Goal: Find specific page/section: Find specific page/section

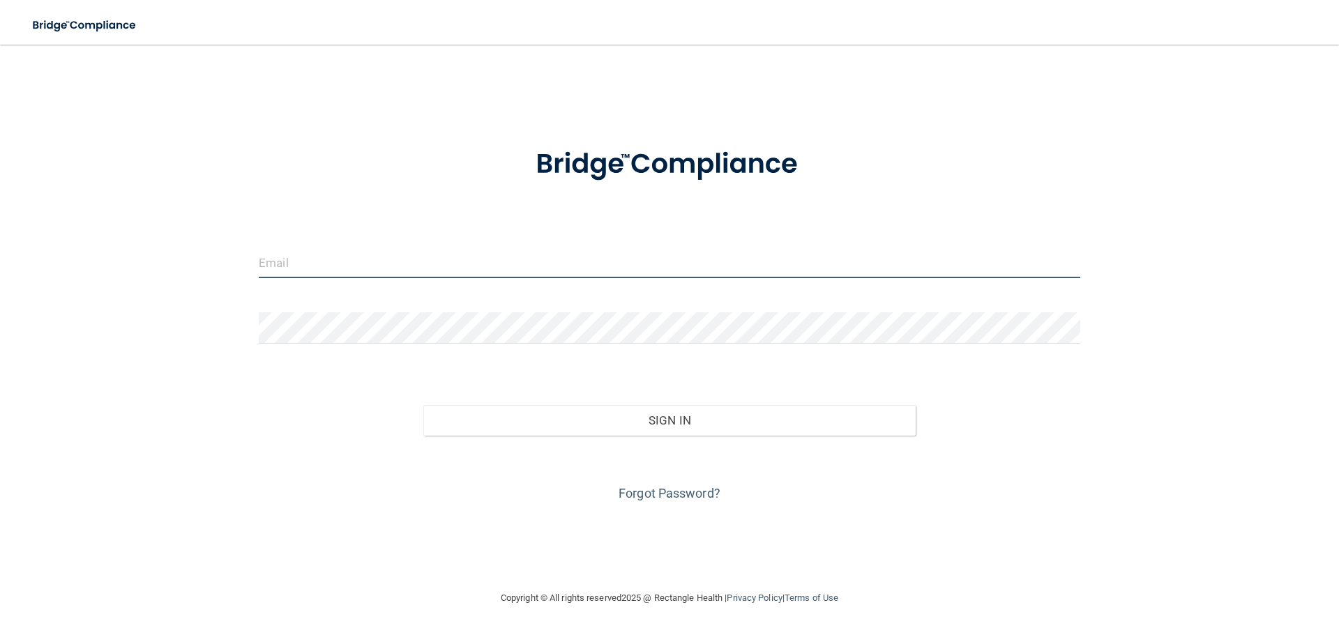
type input "[EMAIL_ADDRESS][DOMAIN_NAME]"
click at [353, 266] on input "[EMAIL_ADDRESS][DOMAIN_NAME]" at bounding box center [669, 262] width 821 height 31
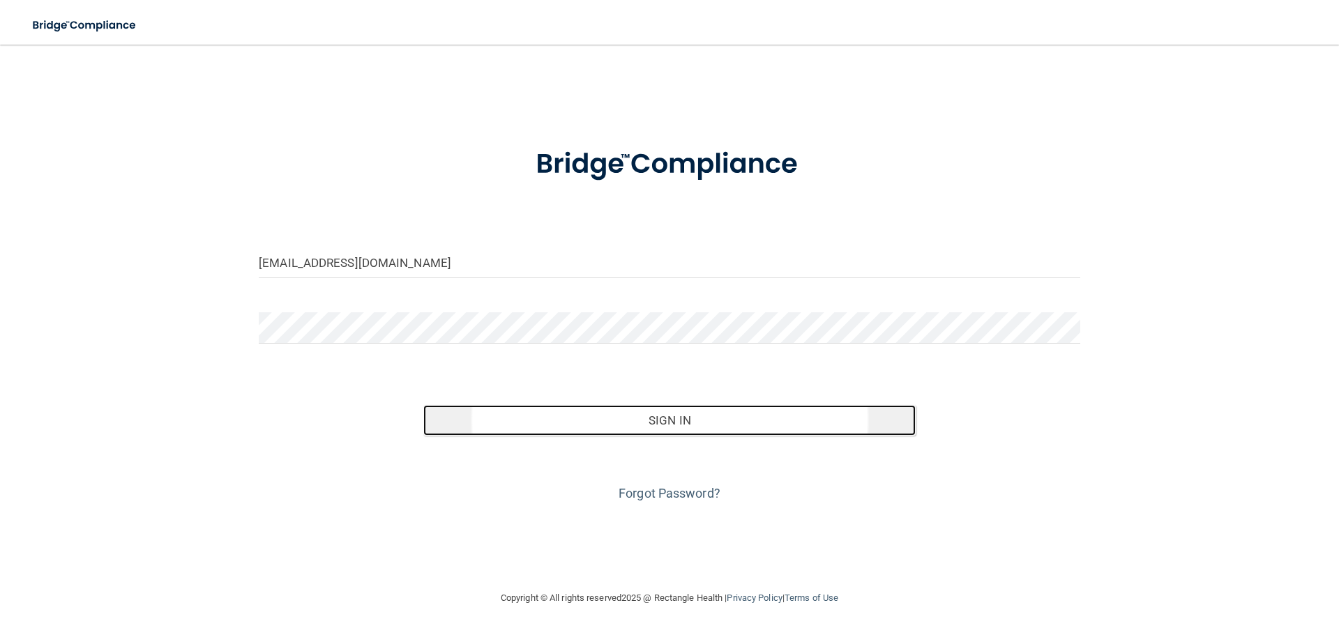
click at [577, 422] on button "Sign In" at bounding box center [669, 420] width 493 height 31
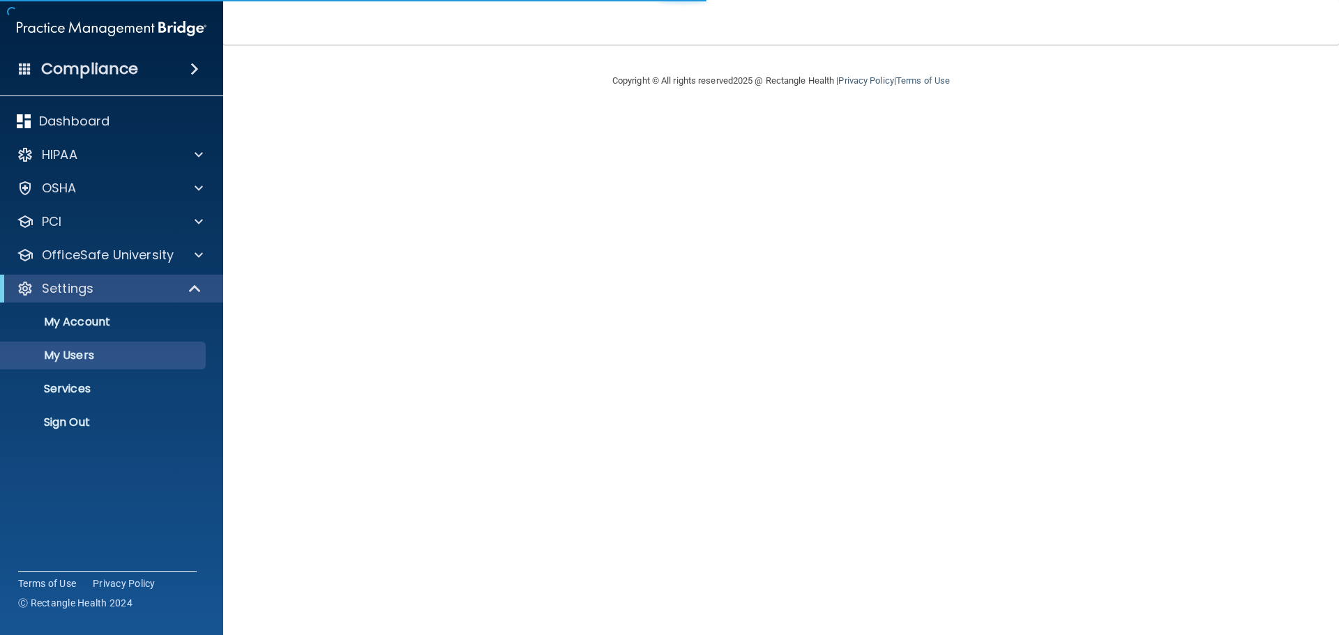
select select "20"
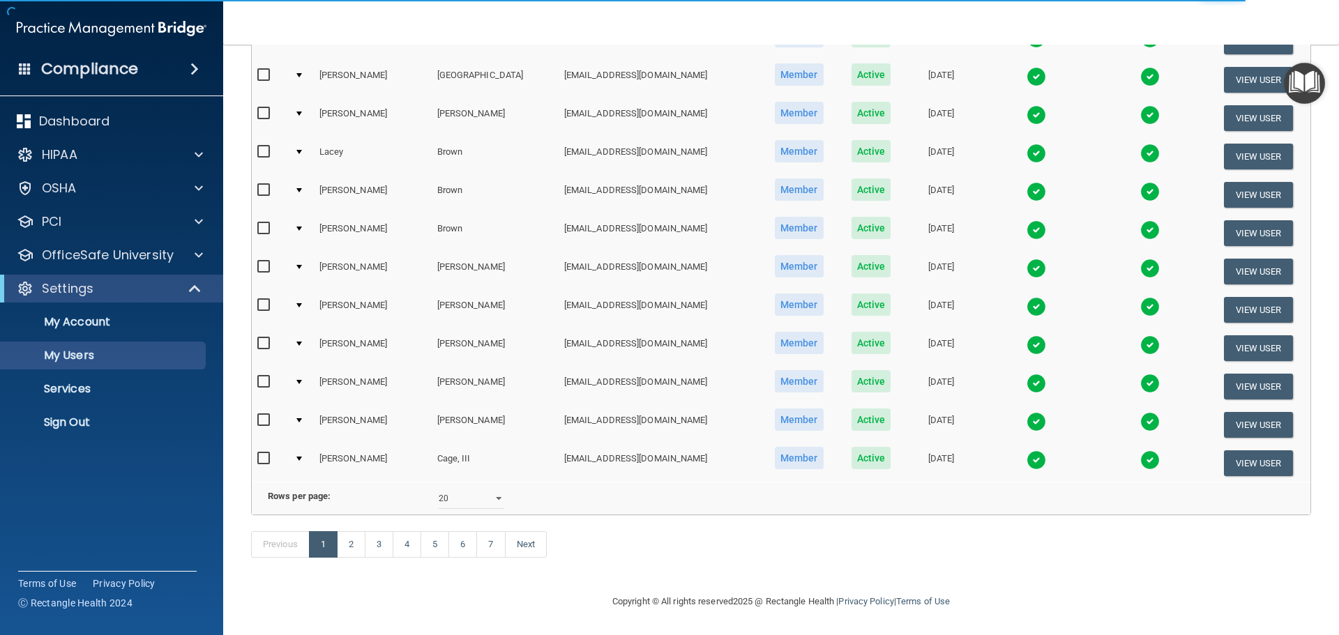
scroll to position [519, 0]
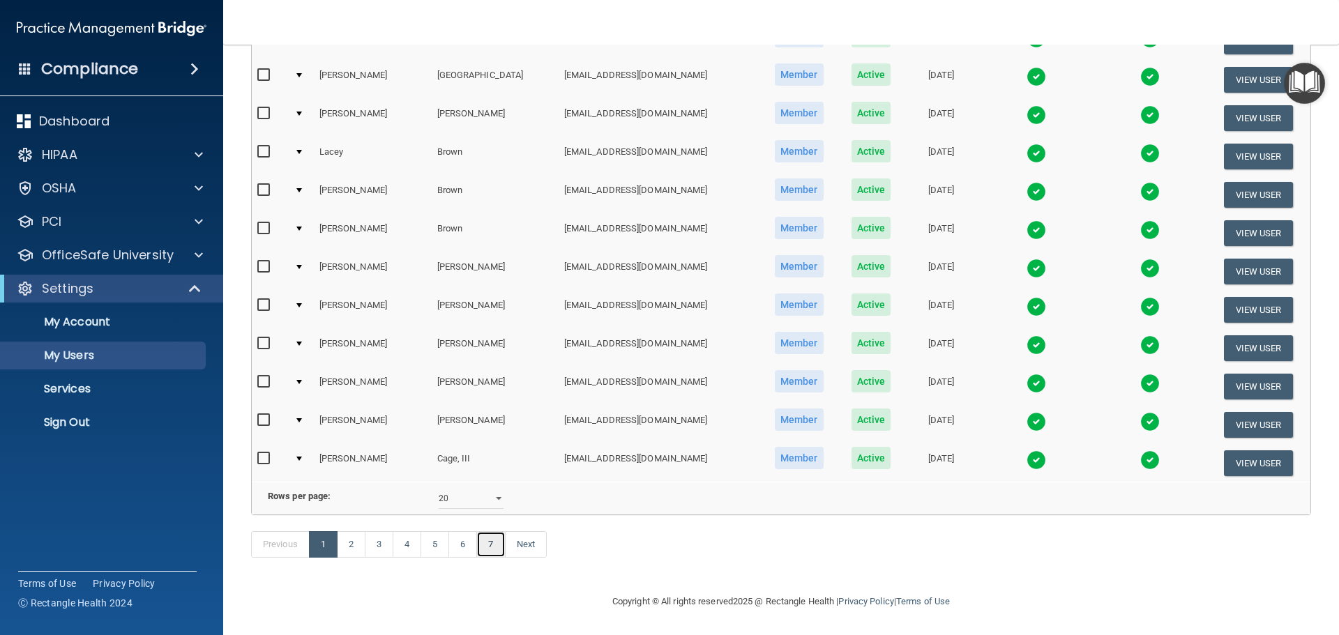
click at [499, 536] on link "7" at bounding box center [490, 544] width 29 height 26
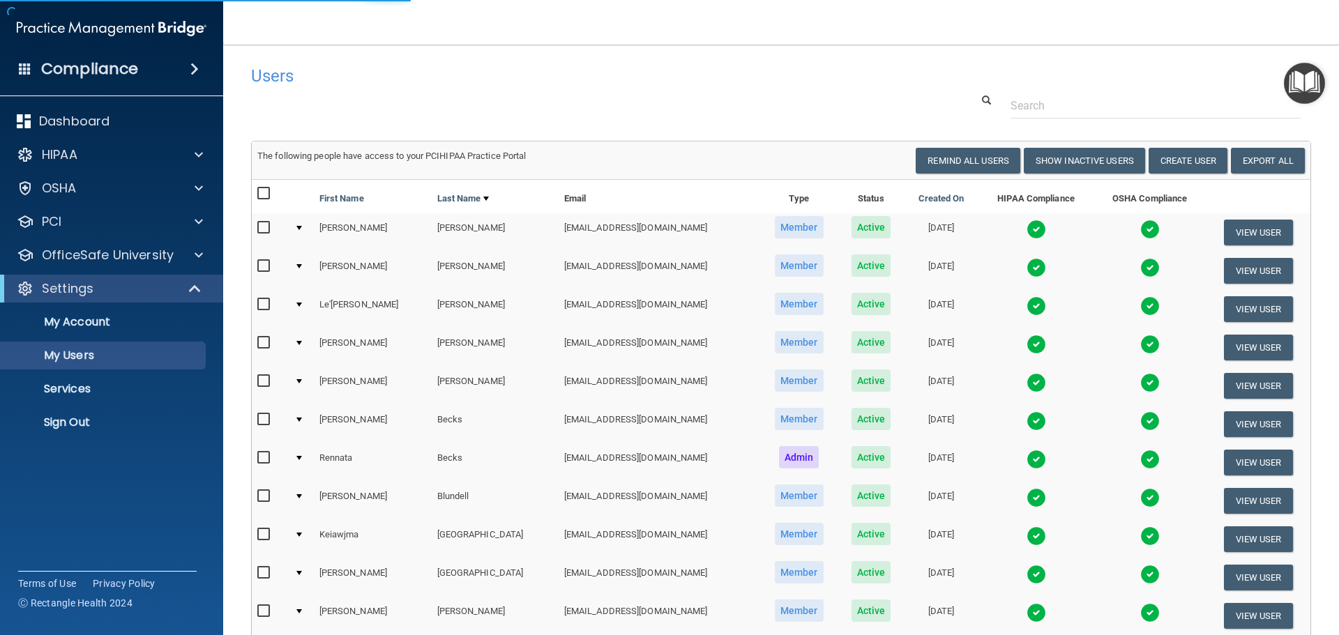
select select "20"
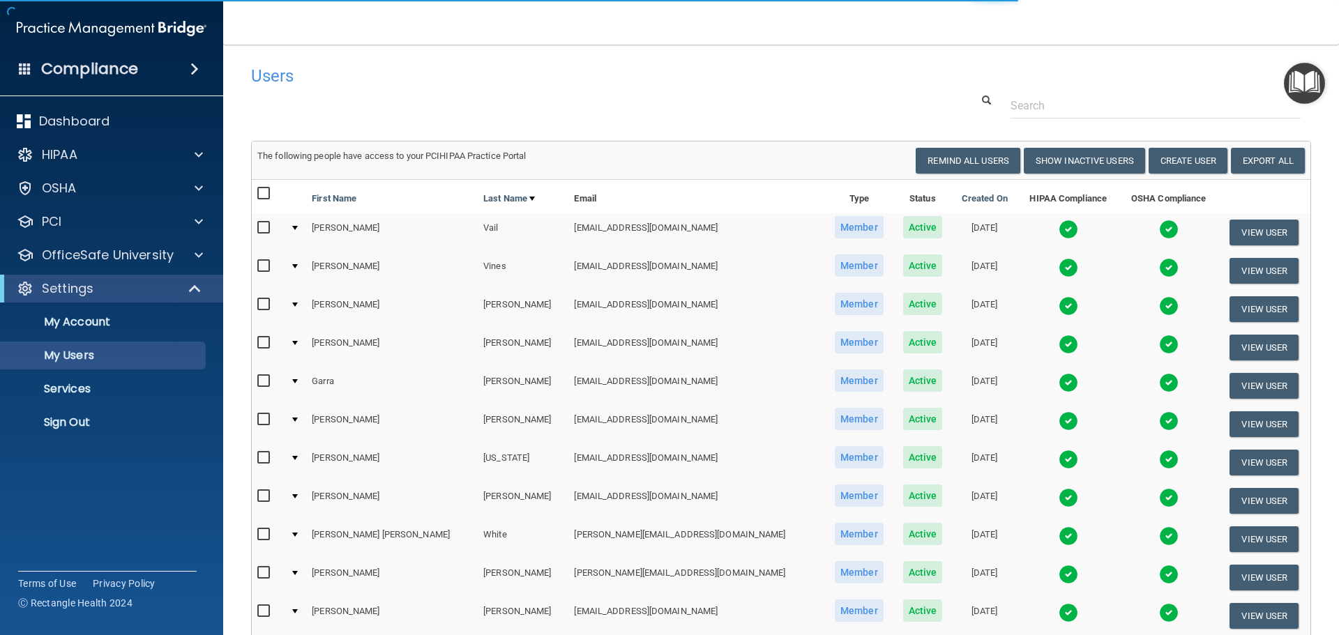
scroll to position [70, 0]
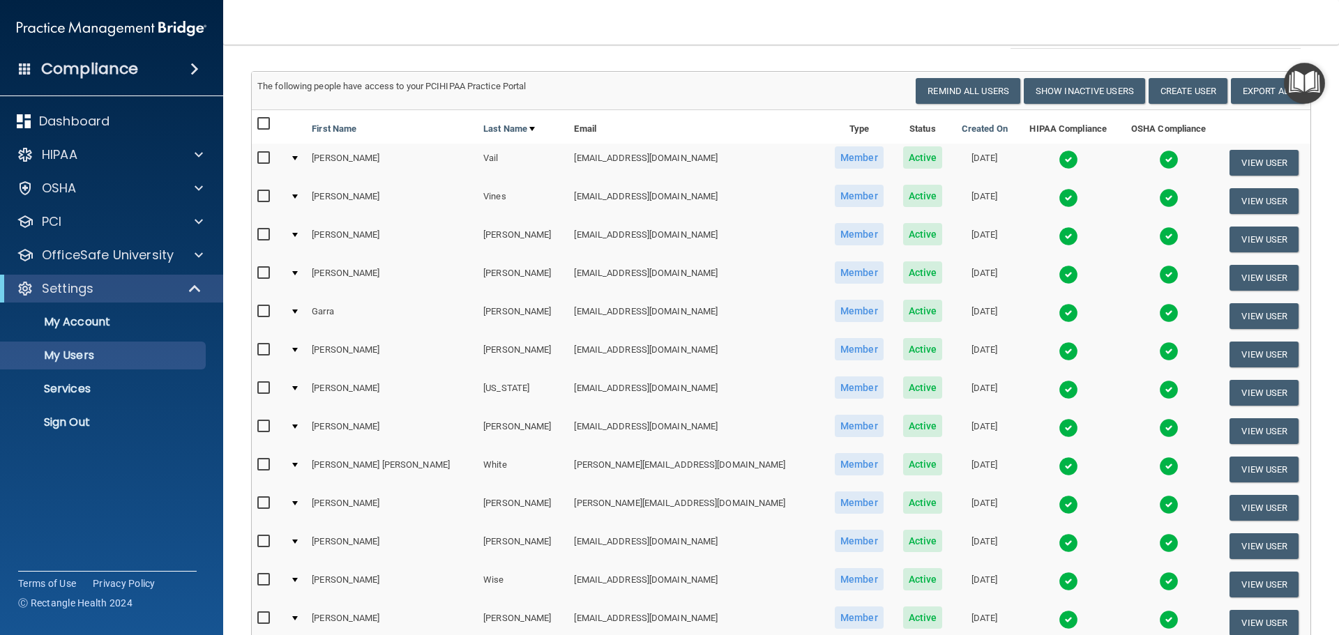
click at [1059, 432] on img at bounding box center [1069, 428] width 20 height 20
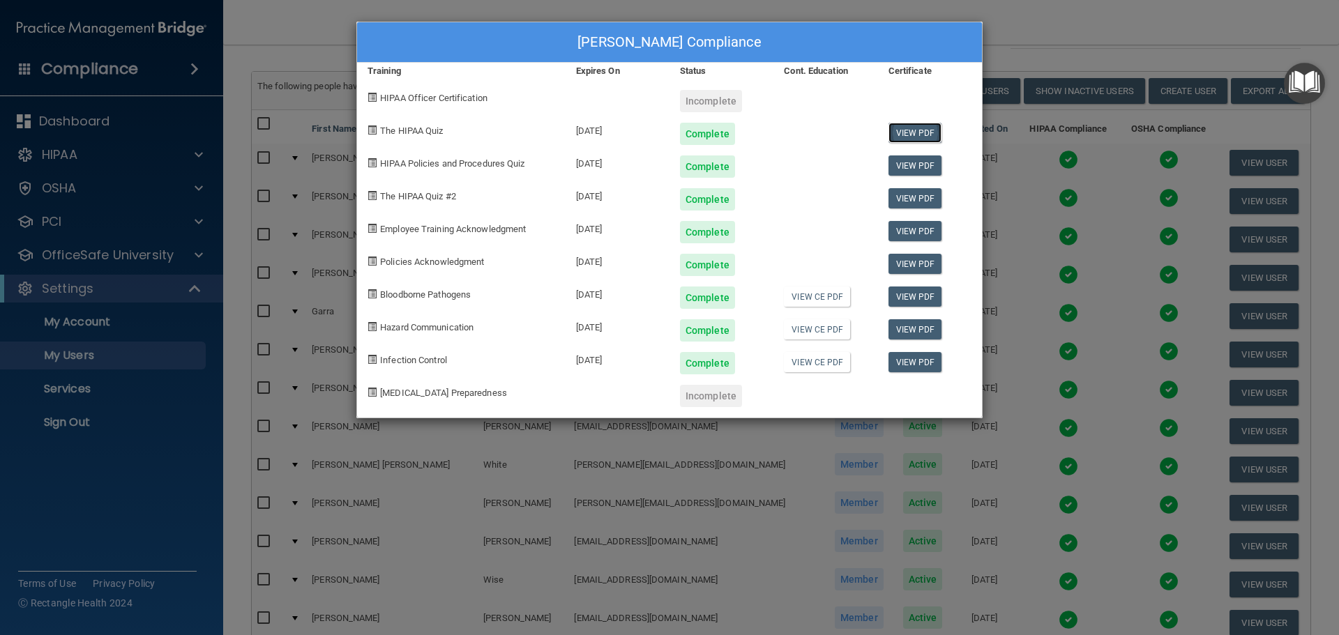
click at [915, 129] on link "View PDF" at bounding box center [915, 133] width 54 height 20
click at [905, 159] on link "View PDF" at bounding box center [915, 165] width 54 height 20
click at [903, 192] on link "View PDF" at bounding box center [915, 198] width 54 height 20
click at [929, 231] on link "View PDF" at bounding box center [915, 231] width 54 height 20
click at [919, 293] on link "View PDF" at bounding box center [915, 297] width 54 height 20
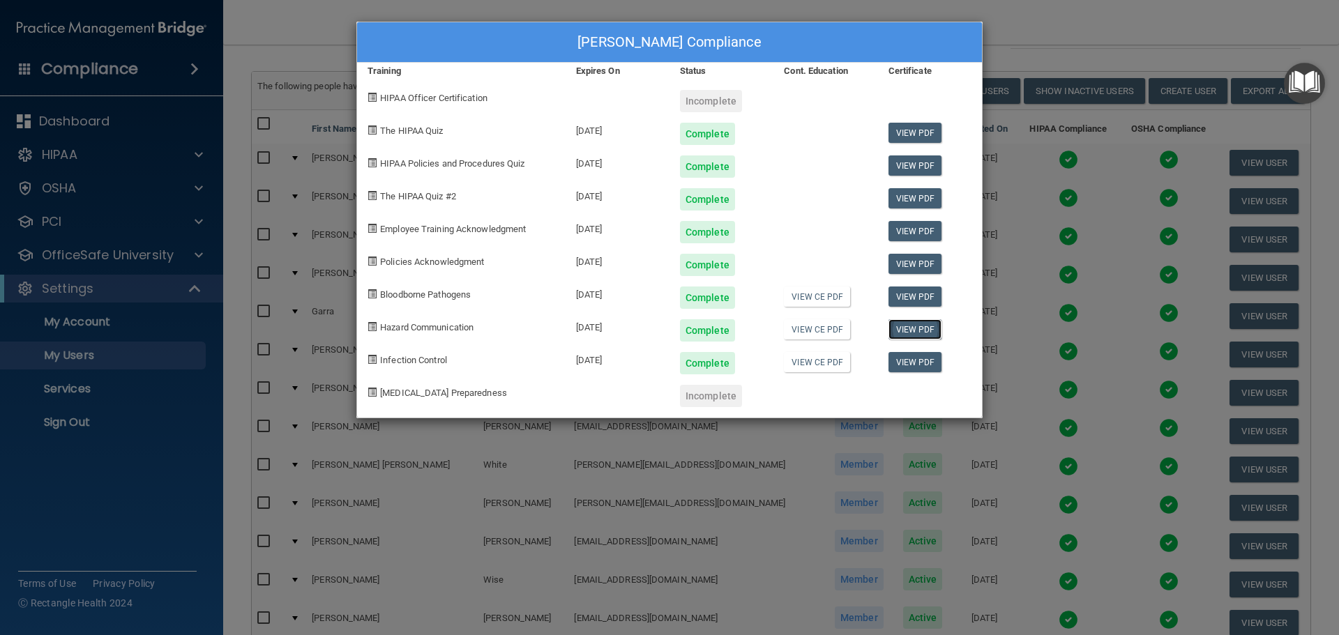
click at [914, 331] on link "View PDF" at bounding box center [915, 329] width 54 height 20
click at [913, 363] on link "View PDF" at bounding box center [915, 362] width 54 height 20
click at [1042, 28] on div "Audry Welch's Compliance Training Expires On Status Cont. Education Certificate…" at bounding box center [669, 317] width 1339 height 635
